Goal: Share content: Distribute website content to other platforms or users

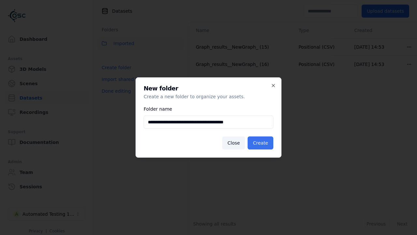
type input "**********"
click at [261, 143] on button "Create" at bounding box center [261, 142] width 26 height 13
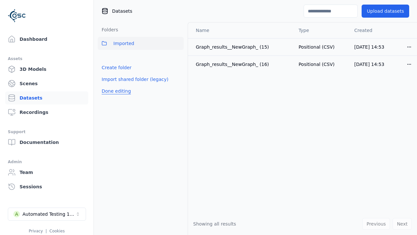
click at [115, 97] on button "Done editing" at bounding box center [116, 91] width 37 height 12
click at [109, 85] on button "Done editing" at bounding box center [116, 91] width 37 height 12
click at [179, 58] on html "Support Dashboard Assets 3D Models Scenes Datasets Recordings Support Documenta…" at bounding box center [208, 117] width 417 height 235
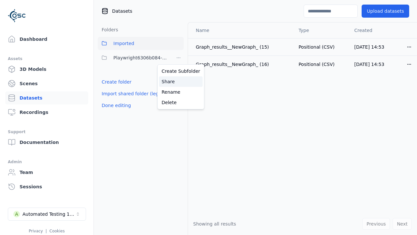
click at [178, 81] on div "Share" at bounding box center [181, 81] width 44 height 10
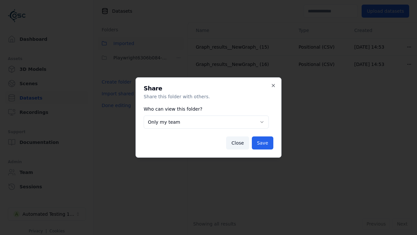
click at [206, 122] on button "Only my team" at bounding box center [206, 121] width 125 height 13
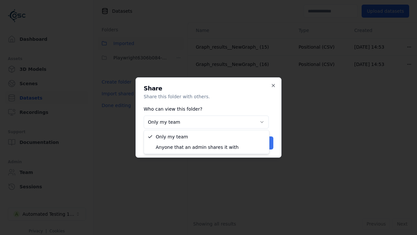
select select "****"
click at [263, 143] on button "Save" at bounding box center [263, 142] width 22 height 13
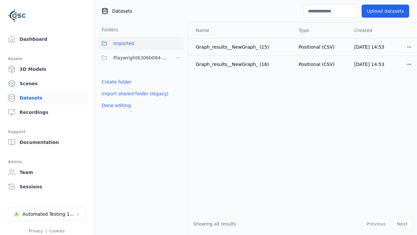
click at [115, 105] on button "Done editing" at bounding box center [116, 105] width 37 height 12
click at [47, 214] on div "Automated Testing 1 - Playwright" at bounding box center [48, 214] width 53 height 7
click at [209, 117] on html "Support Dashboard Assets 3D Models Scenes Datasets Recordings Support Documenta…" at bounding box center [208, 117] width 417 height 235
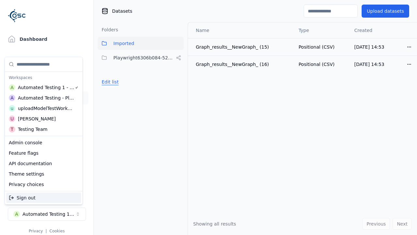
click at [109, 82] on button "Edit list" at bounding box center [110, 82] width 25 height 12
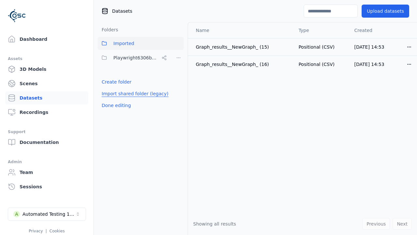
click at [132, 94] on link "Import shared folder (legacy)" at bounding box center [135, 93] width 67 height 7
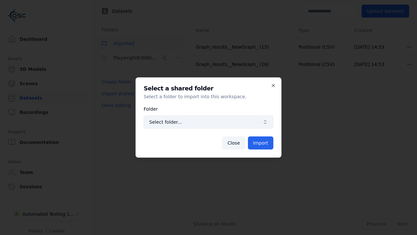
click at [209, 122] on span "Select folder..." at bounding box center [204, 122] width 111 height 7
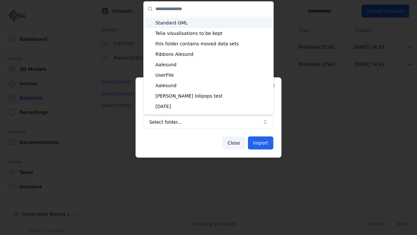
click at [211, 7] on input "text" at bounding box center [212, 9] width 114 height 14
click at [190, 10] on input "text" at bounding box center [212, 9] width 114 height 14
click at [185, 12] on input "text" at bounding box center [212, 9] width 114 height 14
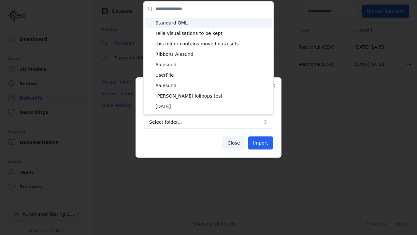
click at [185, 12] on input "text" at bounding box center [212, 9] width 114 height 14
